Goal: Transaction & Acquisition: Purchase product/service

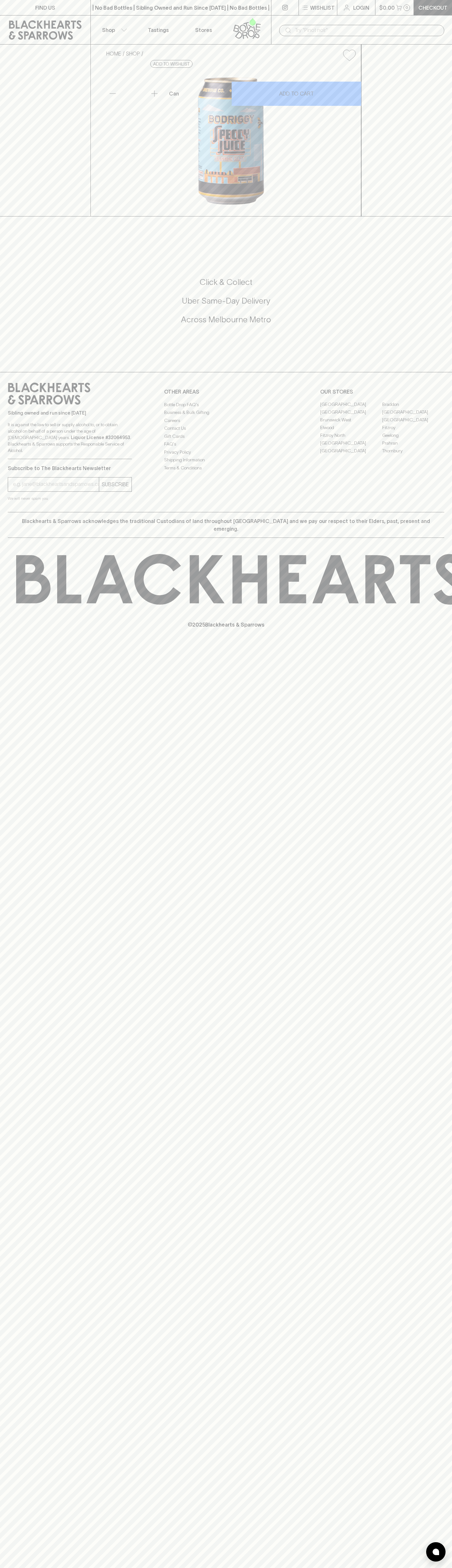
click at [341, 10] on link "Login" at bounding box center [356, 7] width 38 height 15
click at [82, 1567] on html "FIND US | No Bad Bottles | Sibling Owned and Run Since [DATE] | No Bad Bottles …" at bounding box center [226, 784] width 452 height 1568
